Goal: Task Accomplishment & Management: Manage account settings

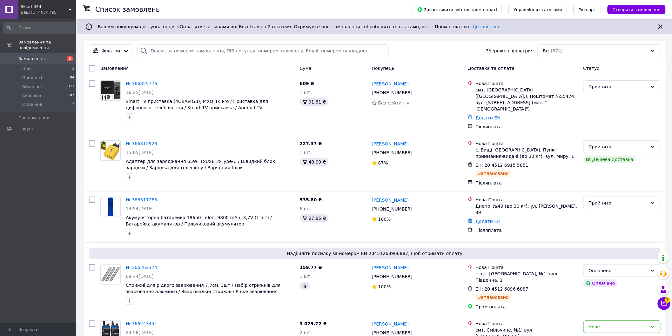
click at [69, 10] on icon at bounding box center [69, 9] width 3 height 3
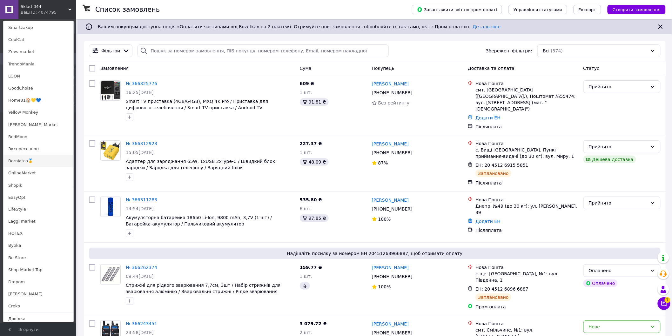
scroll to position [335, 0]
click at [33, 278] on link "[PERSON_NAME]" at bounding box center [38, 280] width 70 height 12
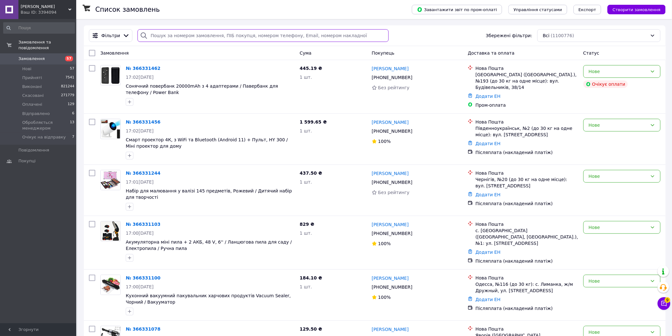
click at [171, 35] on input "search" at bounding box center [262, 35] width 251 height 13
paste input "365911914"
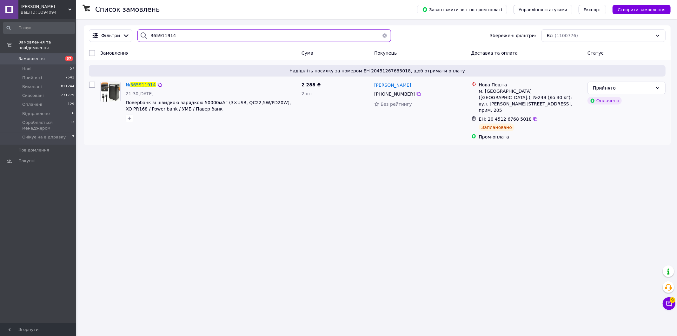
type input "365911914"
click at [141, 85] on span "365911914" at bounding box center [143, 84] width 25 height 5
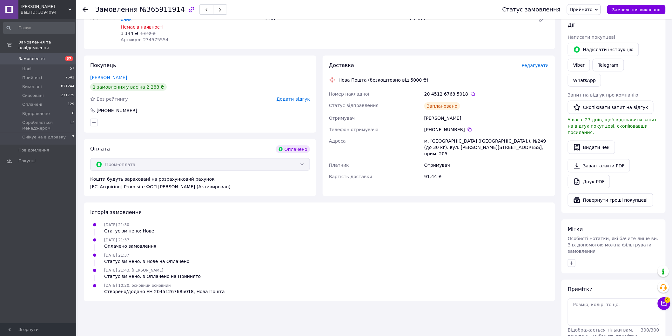
scroll to position [198, 0]
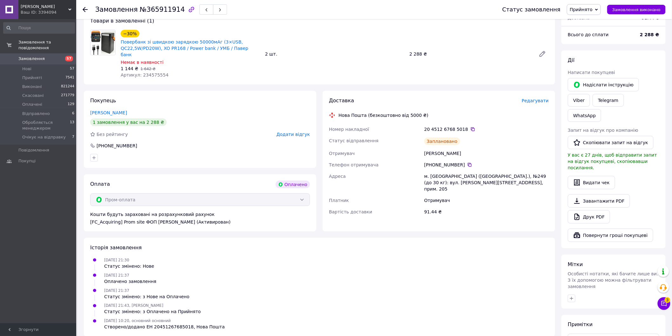
click at [72, 7] on div "HUGO Ваш ID: 3394094" at bounding box center [47, 9] width 58 height 19
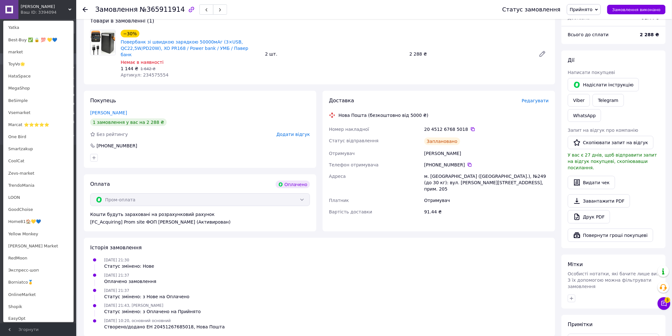
scroll to position [247, 0]
click at [42, 178] on link "GoodChoise" at bounding box center [38, 174] width 70 height 12
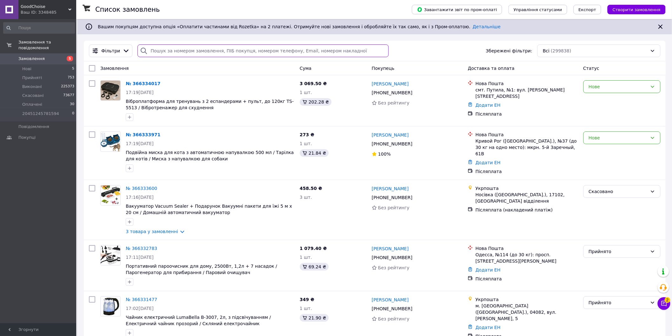
click at [156, 53] on input "search" at bounding box center [262, 50] width 251 height 13
paste input "365925249"
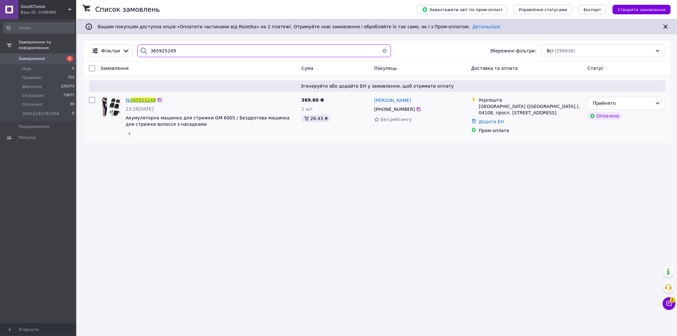
type input "365925249"
click at [143, 101] on span "365925249" at bounding box center [143, 99] width 25 height 5
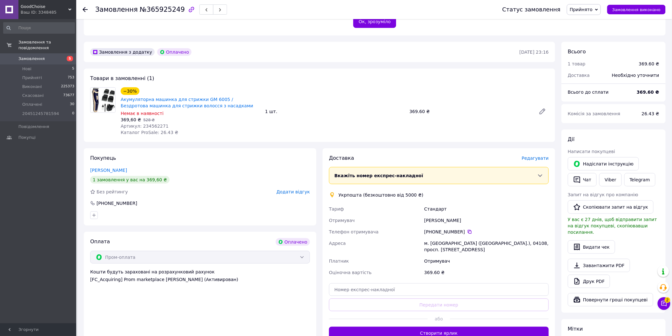
scroll to position [256, 0]
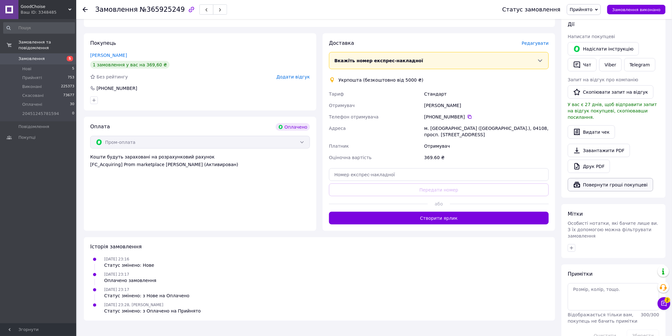
click at [616, 178] on button "Повернути гроші покупцеві" at bounding box center [610, 184] width 85 height 13
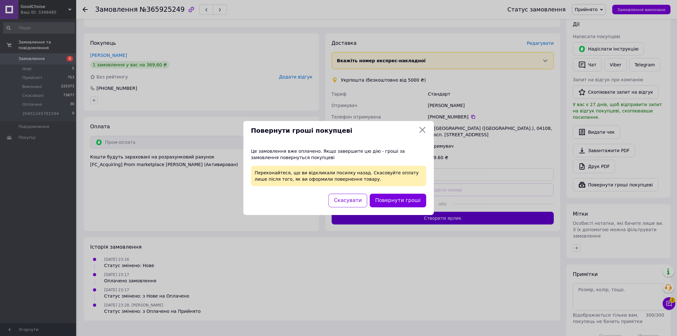
drag, startPoint x: 403, startPoint y: 203, endPoint x: 399, endPoint y: 205, distance: 4.6
click at [403, 202] on button "Повернути гроші" at bounding box center [398, 201] width 56 height 14
